Goal: Obtain resource: Download file/media

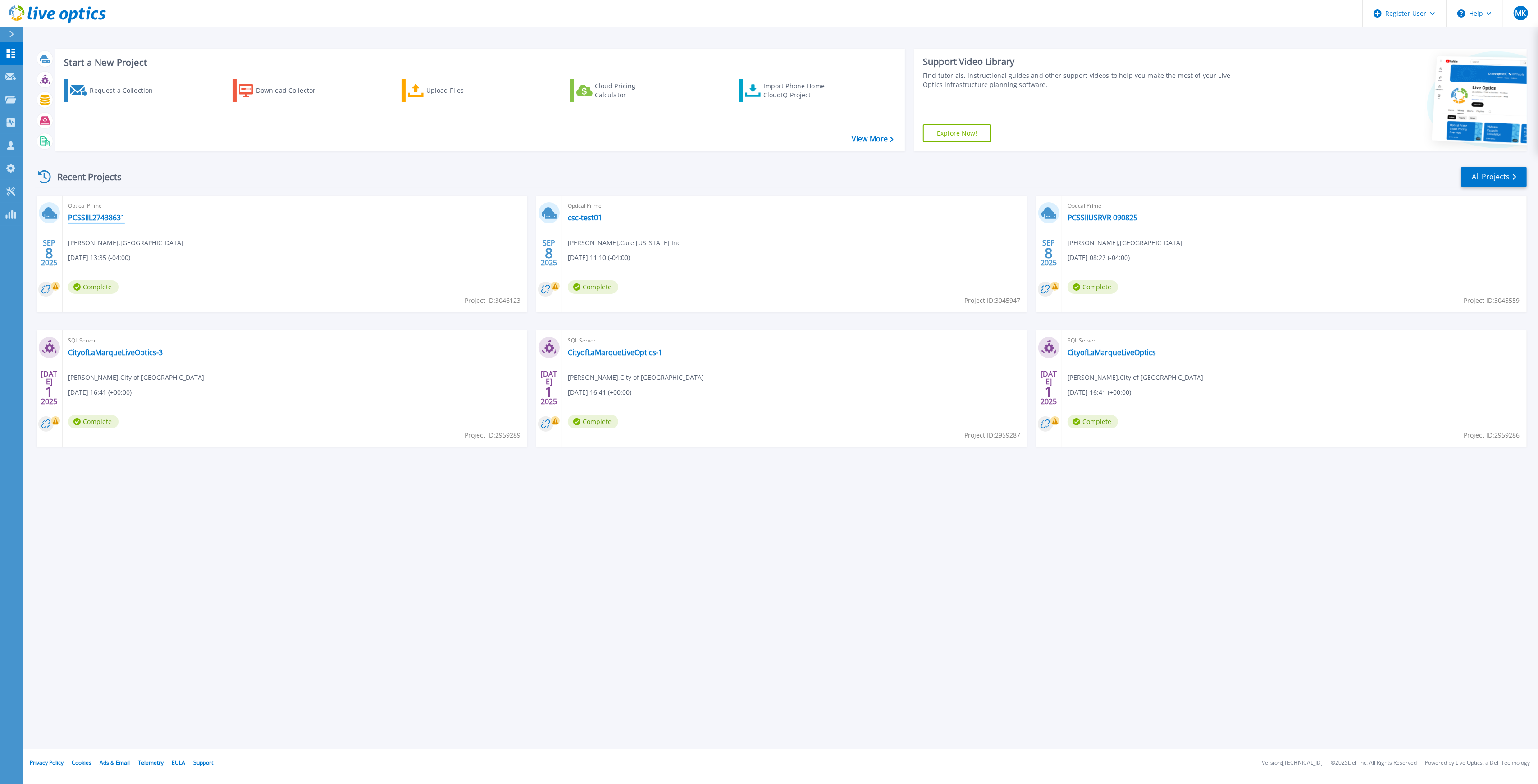
click at [81, 215] on link "PCSSIIL27438631" at bounding box center [96, 217] width 57 height 9
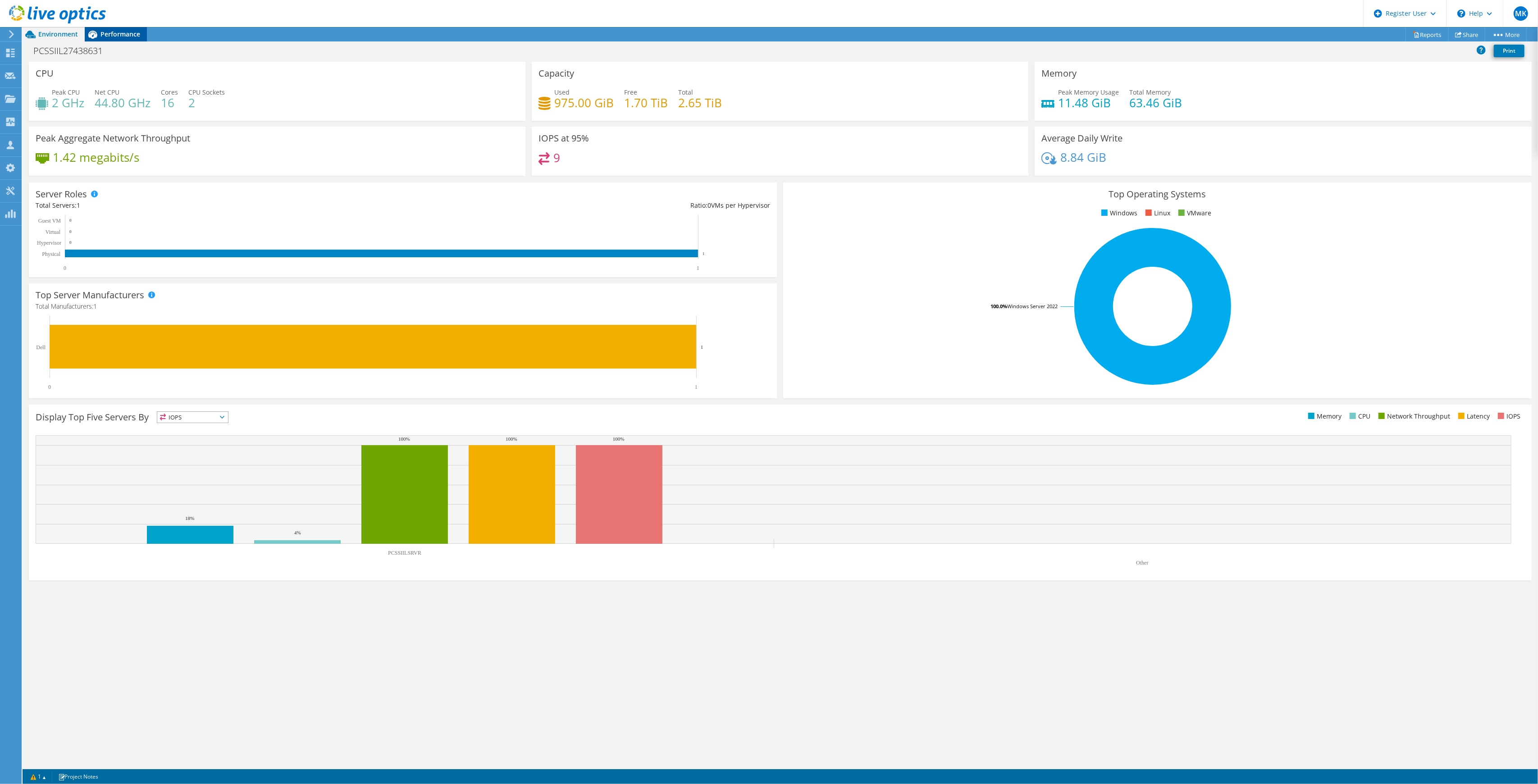
click at [131, 32] on span "Performance" at bounding box center [121, 34] width 40 height 8
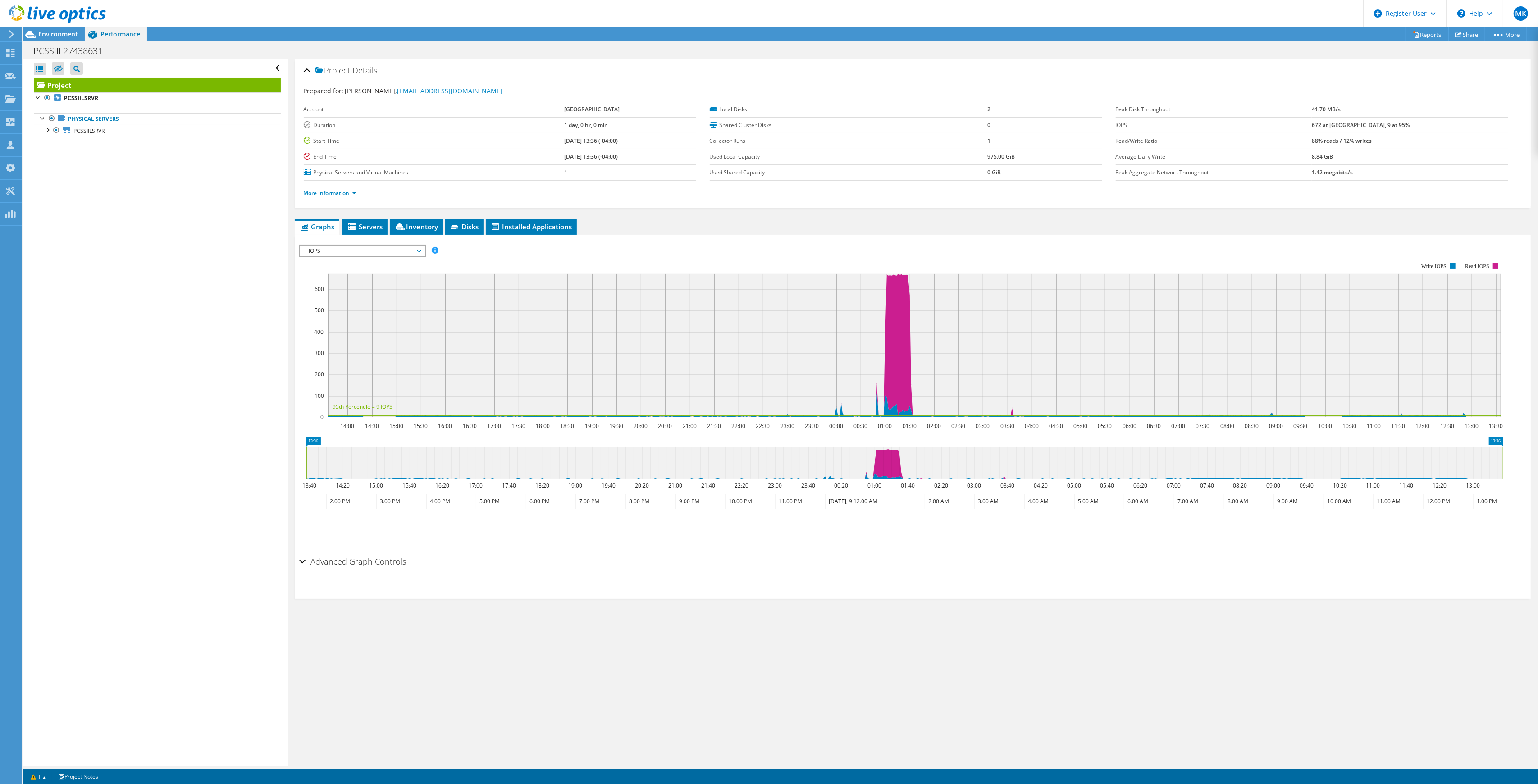
click at [341, 249] on span "IOPS" at bounding box center [363, 250] width 116 height 11
click at [336, 358] on li "All" at bounding box center [362, 359] width 125 height 11
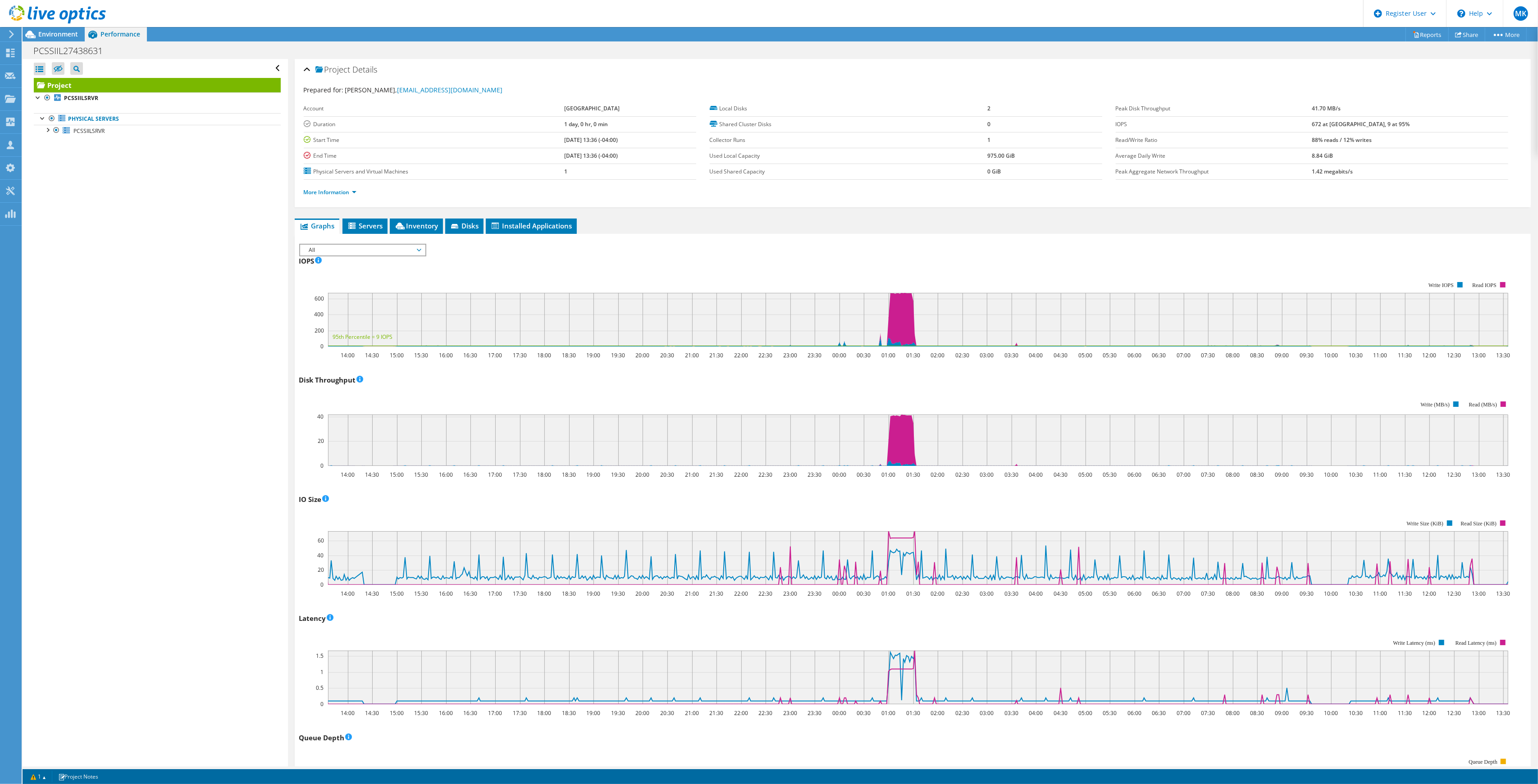
scroll to position [0, 0]
click at [345, 194] on link "More Information" at bounding box center [331, 192] width 53 height 7
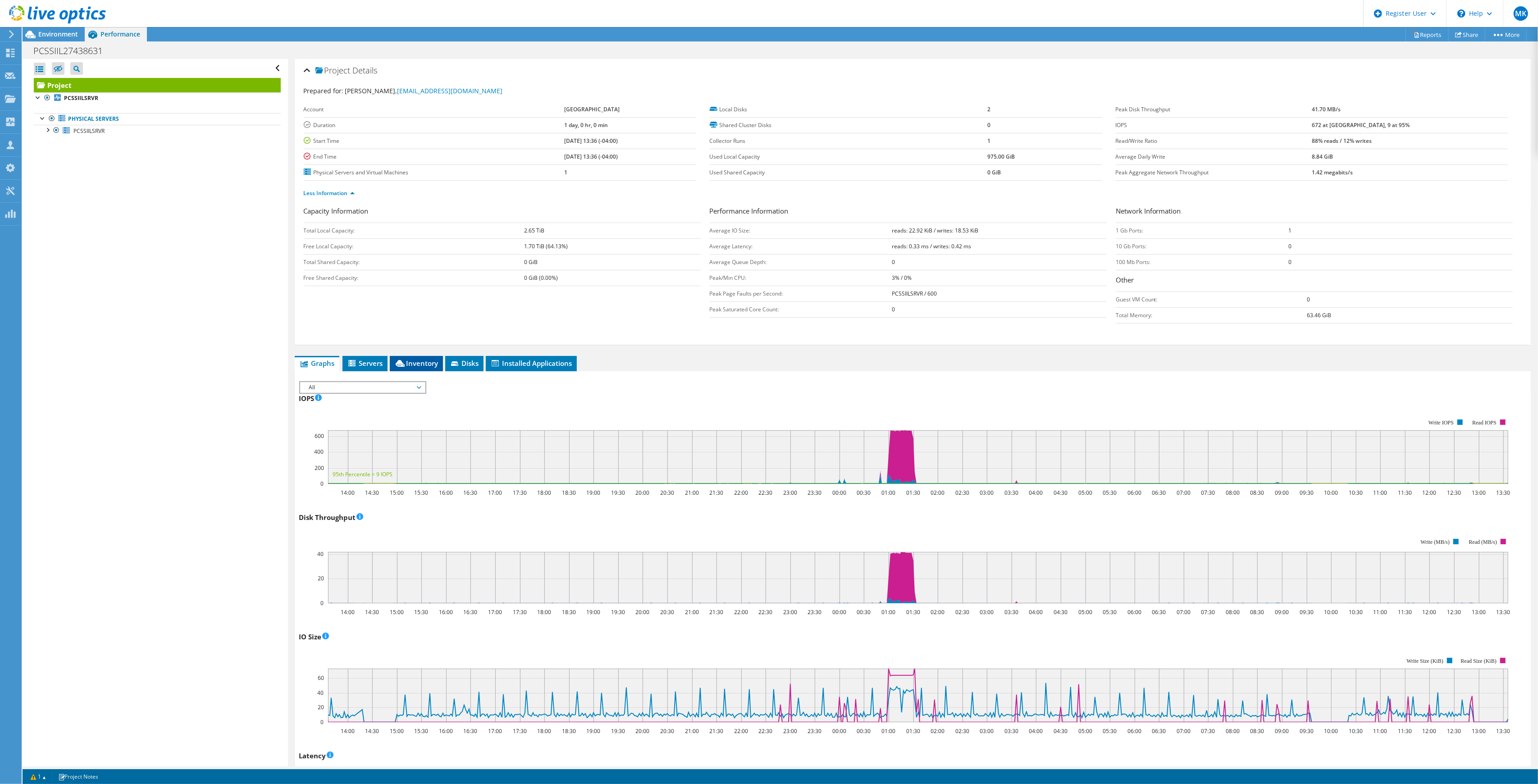
click at [424, 370] on li "Inventory" at bounding box center [417, 363] width 53 height 16
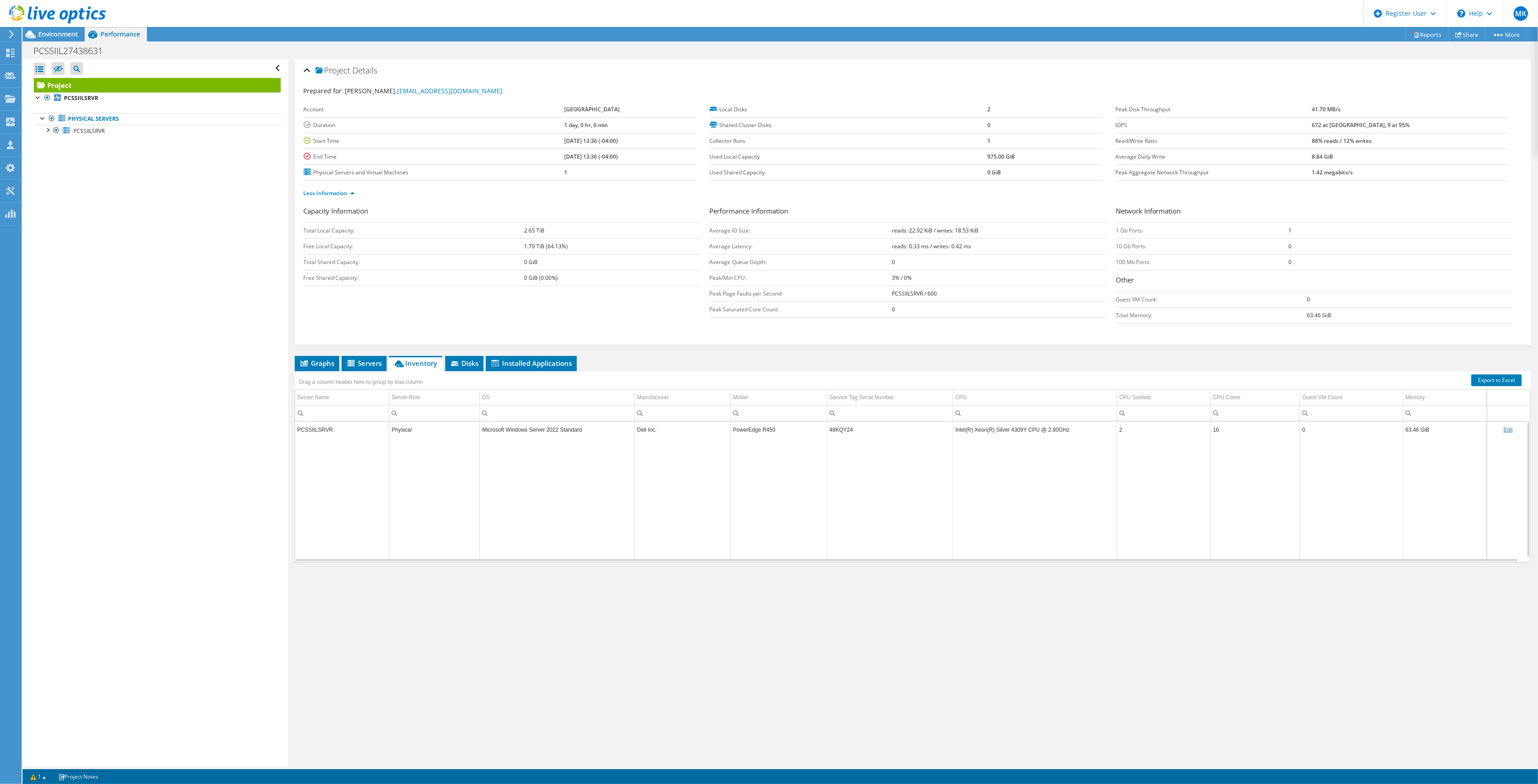
click at [834, 433] on td "48KQY24" at bounding box center [890, 430] width 126 height 16
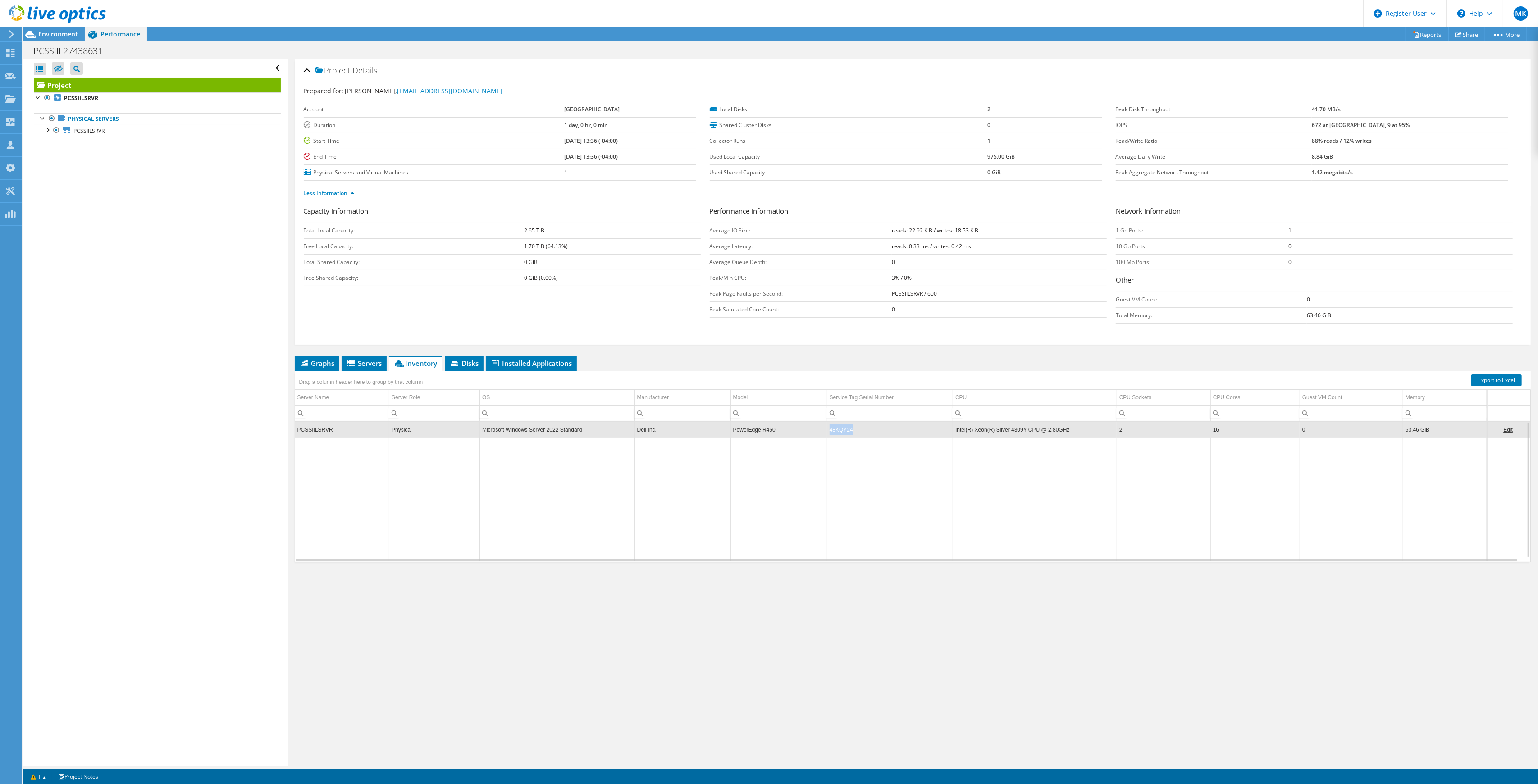
copy td "48KQY24"
click at [55, 33] on span "Environment" at bounding box center [58, 34] width 40 height 8
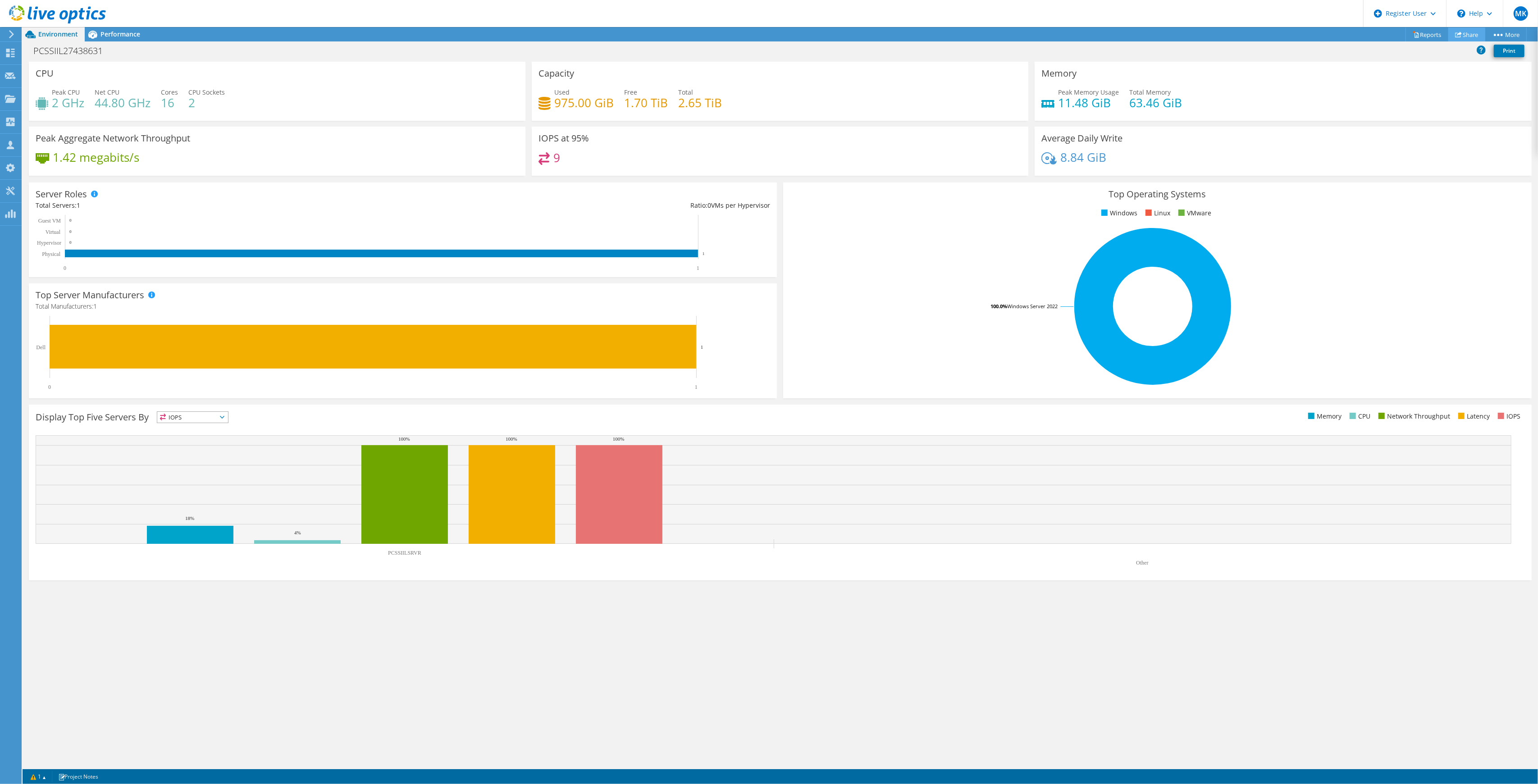
click at [1461, 32] on link "Share" at bounding box center [1467, 34] width 37 height 14
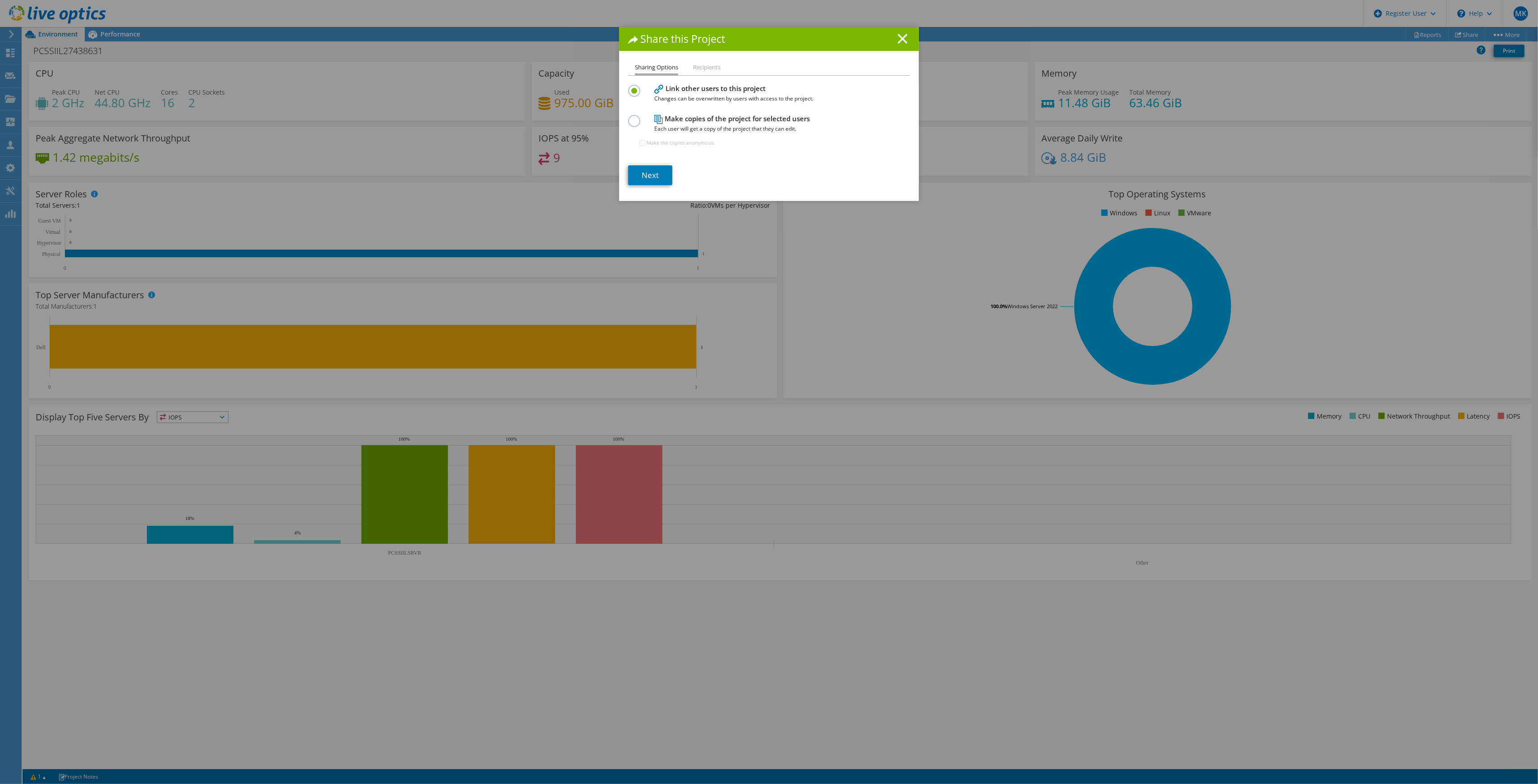
click at [899, 40] on line at bounding box center [902, 38] width 9 height 9
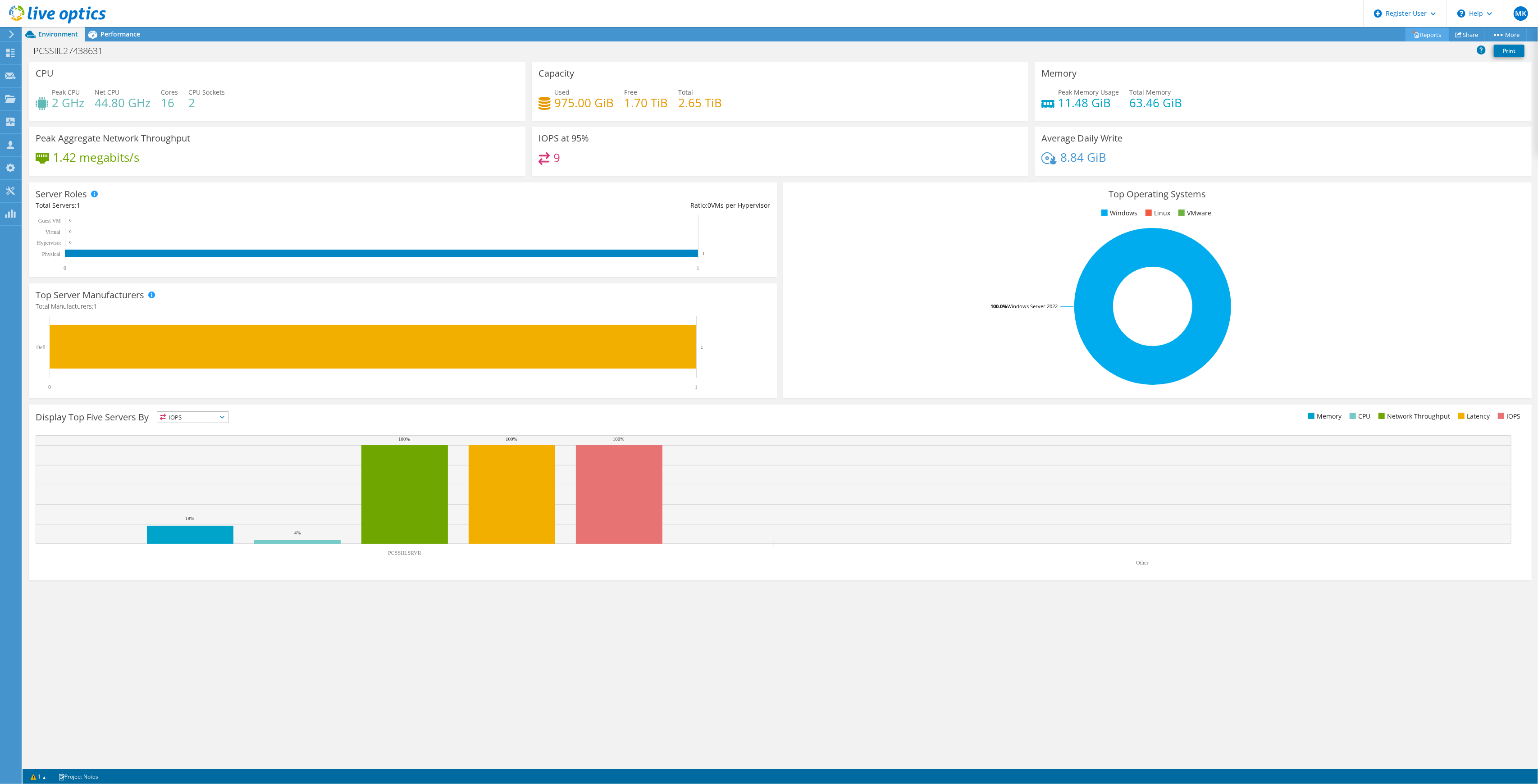
click at [1427, 38] on link "Reports" at bounding box center [1427, 34] width 43 height 14
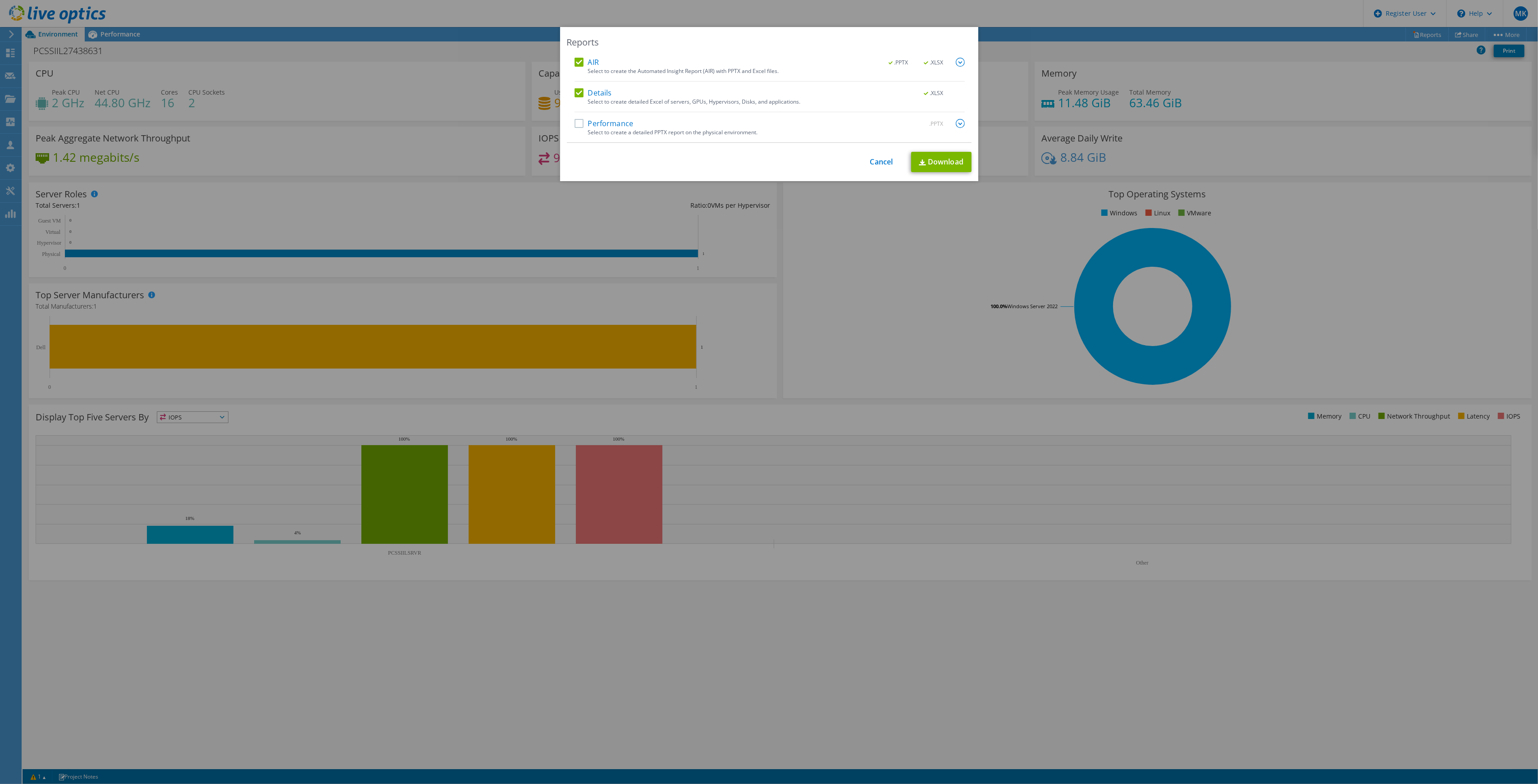
click at [578, 126] on label "Performance" at bounding box center [603, 123] width 59 height 9
click at [0, 0] on input "Performance" at bounding box center [0, 0] width 0 height 0
click at [578, 57] on div "Reports AIR .PPTX .XLSX Select to create the Automated Insight Report (AIR) wit…" at bounding box center [769, 104] width 418 height 154
click at [575, 58] on label "AIR" at bounding box center [586, 62] width 24 height 9
click at [0, 0] on input "AIR" at bounding box center [0, 0] width 0 height 0
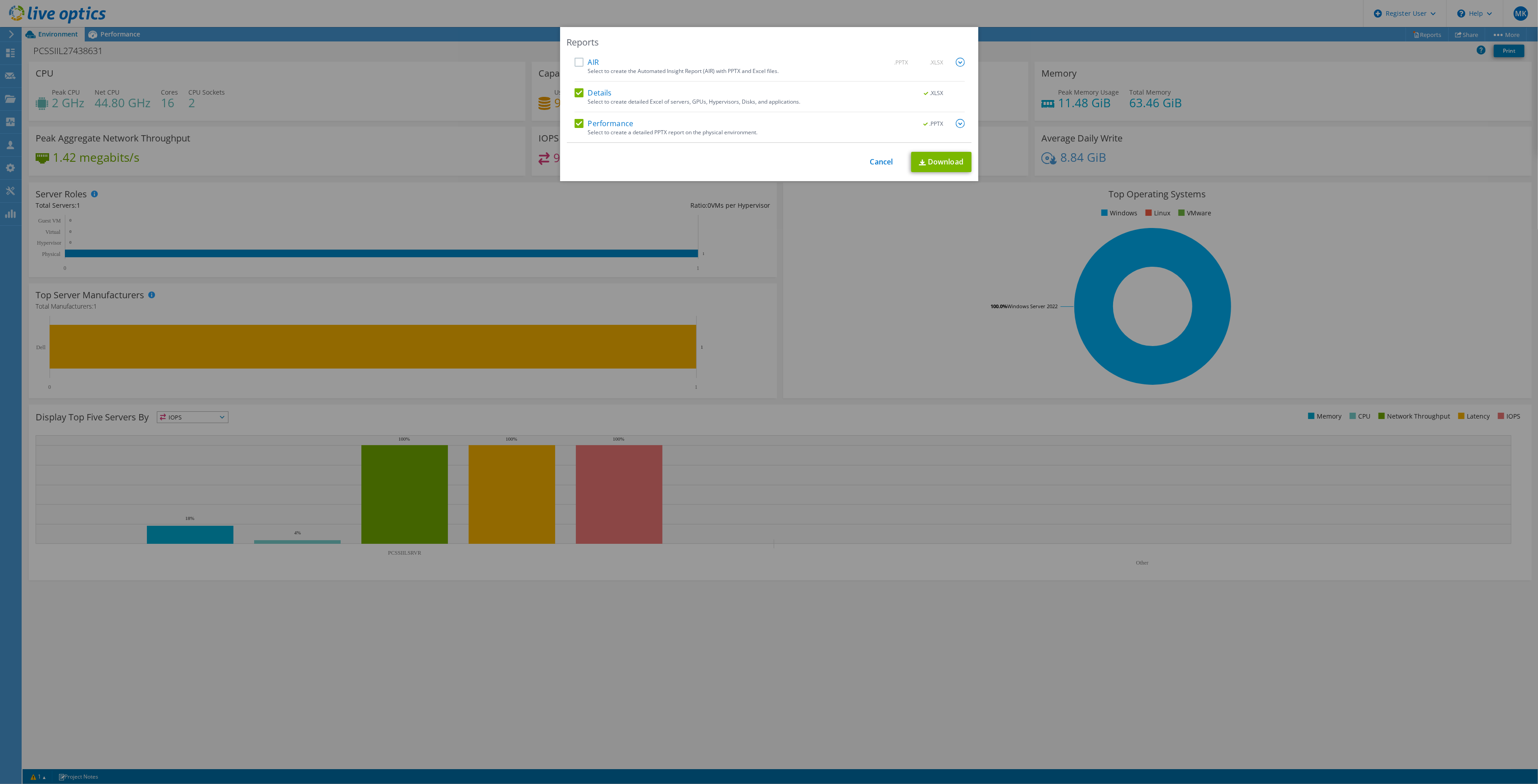
click at [574, 96] on label "Details" at bounding box center [593, 93] width 37 height 9
click at [0, 0] on input "Details" at bounding box center [0, 0] width 0 height 0
click at [931, 164] on link "Download" at bounding box center [941, 162] width 60 height 21
click at [996, 51] on div "Reports AIR .PPTX .XLSX Select to create the Automated Insight Report (AIR) wit…" at bounding box center [769, 392] width 1538 height 730
